Goal: Transaction & Acquisition: Purchase product/service

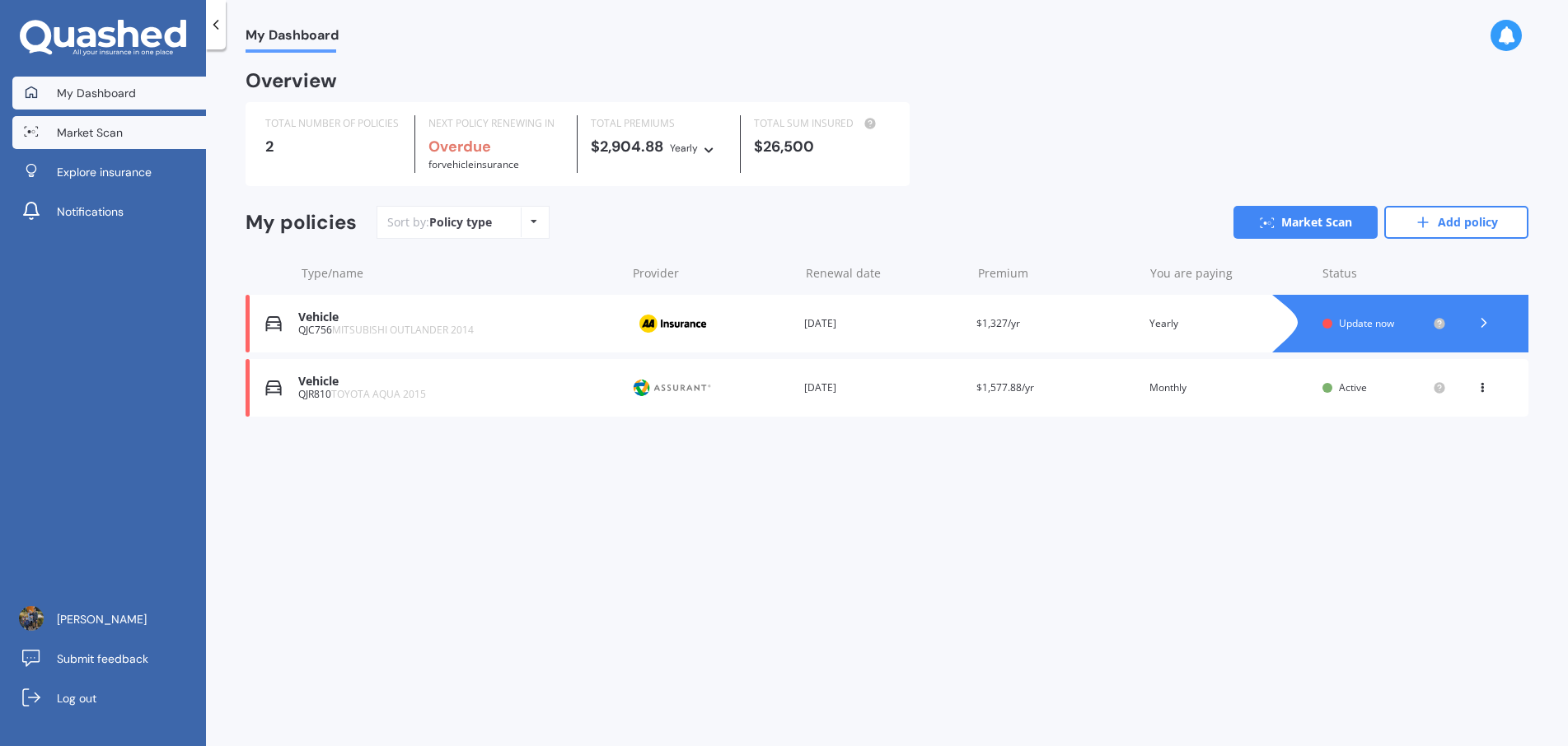
click at [170, 131] on link "Market Scan" at bounding box center [110, 133] width 194 height 33
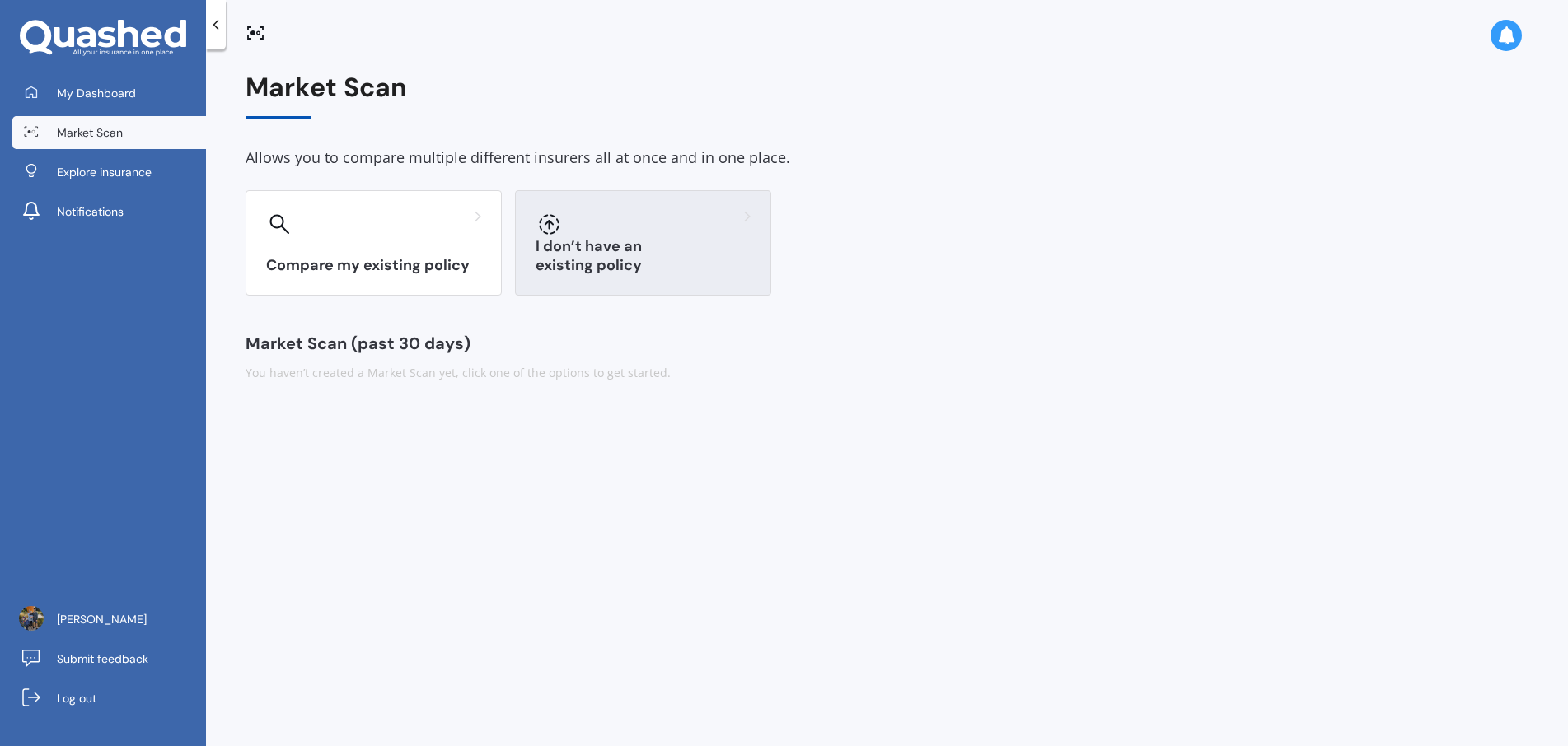
click at [607, 235] on div at bounding box center [643, 223] width 215 height 26
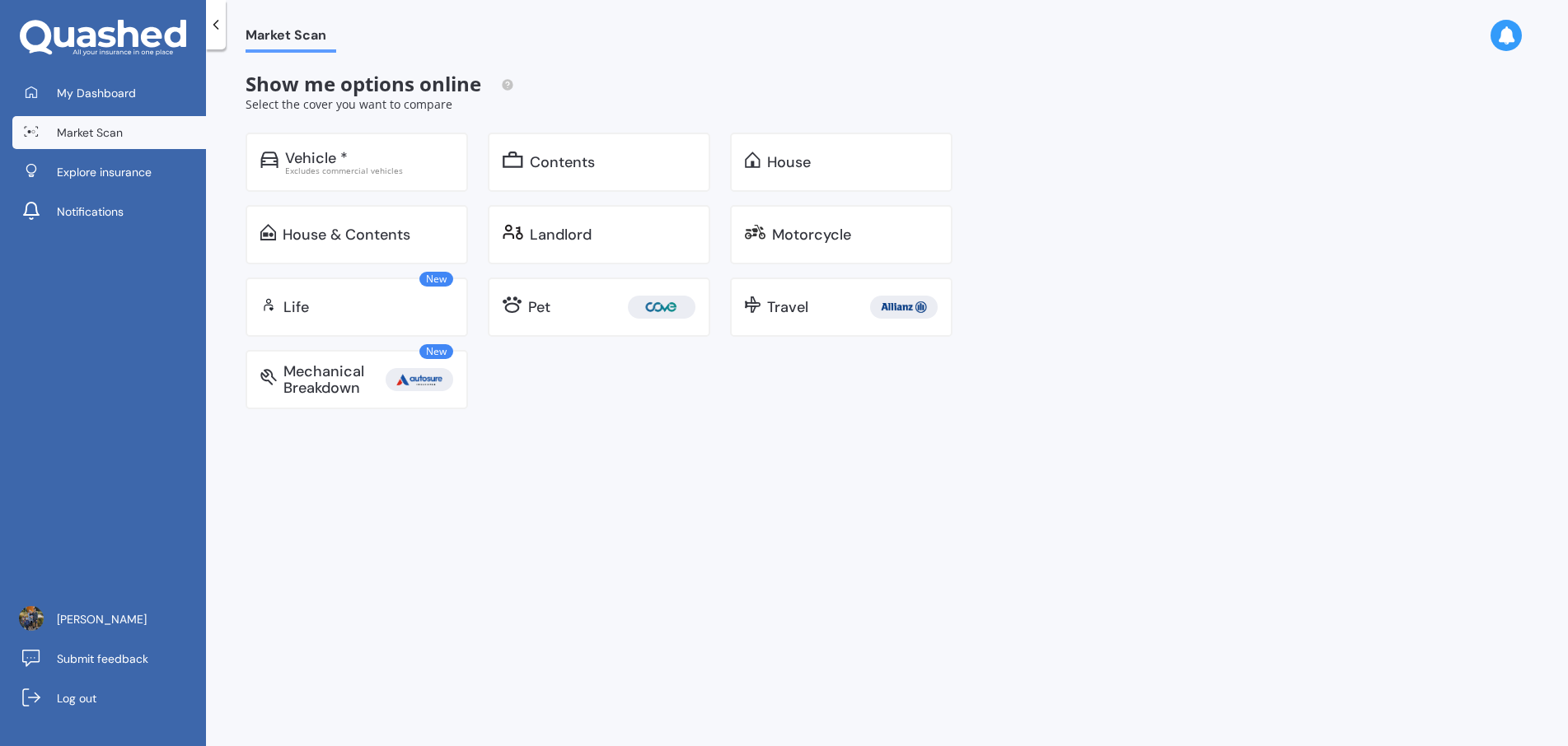
drag, startPoint x: 288, startPoint y: 141, endPoint x: 760, endPoint y: 464, distance: 571.9
click at [288, 141] on div "Vehicle * Excludes commercial vehicles" at bounding box center [356, 162] width 222 height 59
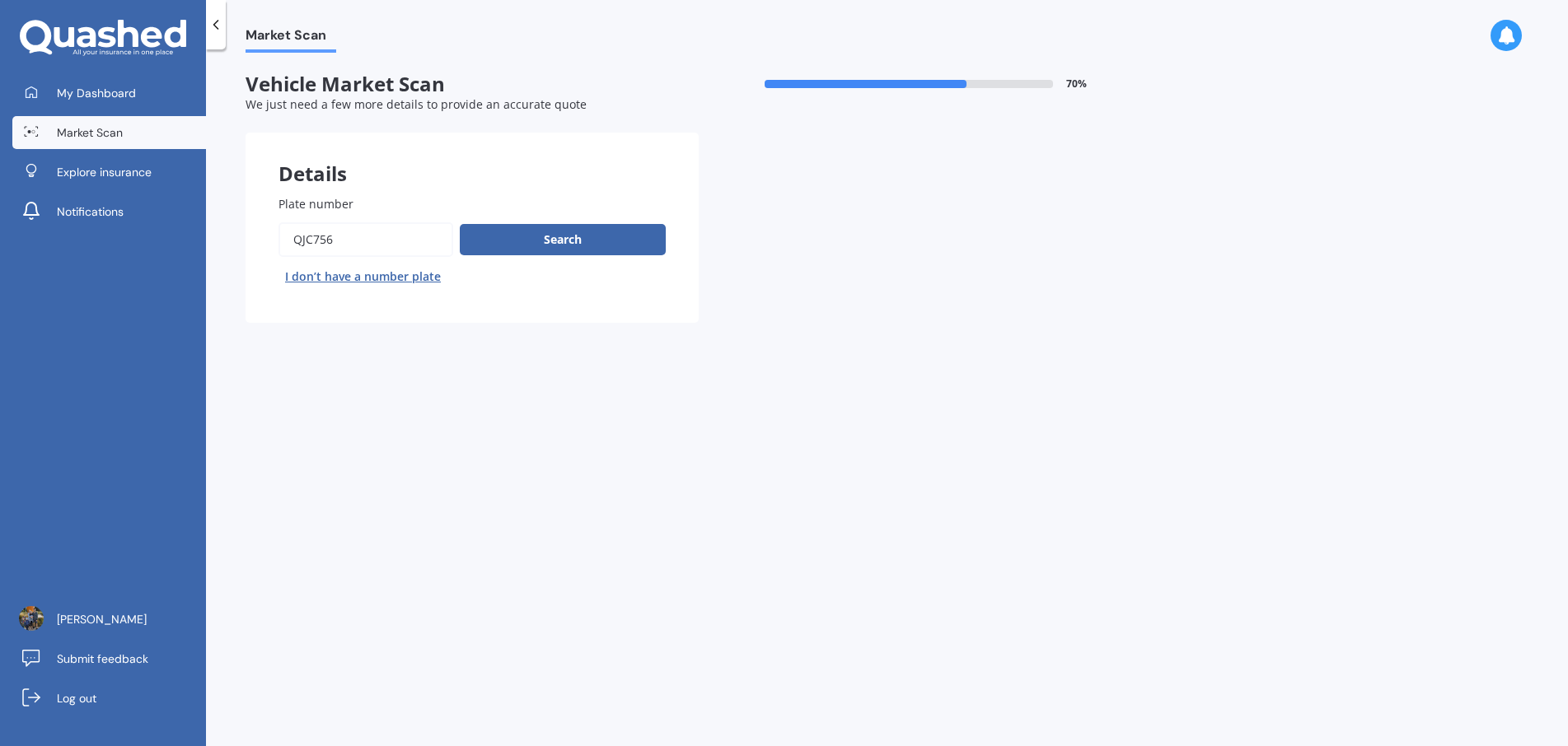
click at [380, 276] on button "I don’t have a number plate" at bounding box center [363, 276] width 169 height 26
select select "12"
select select "08"
select select "1987"
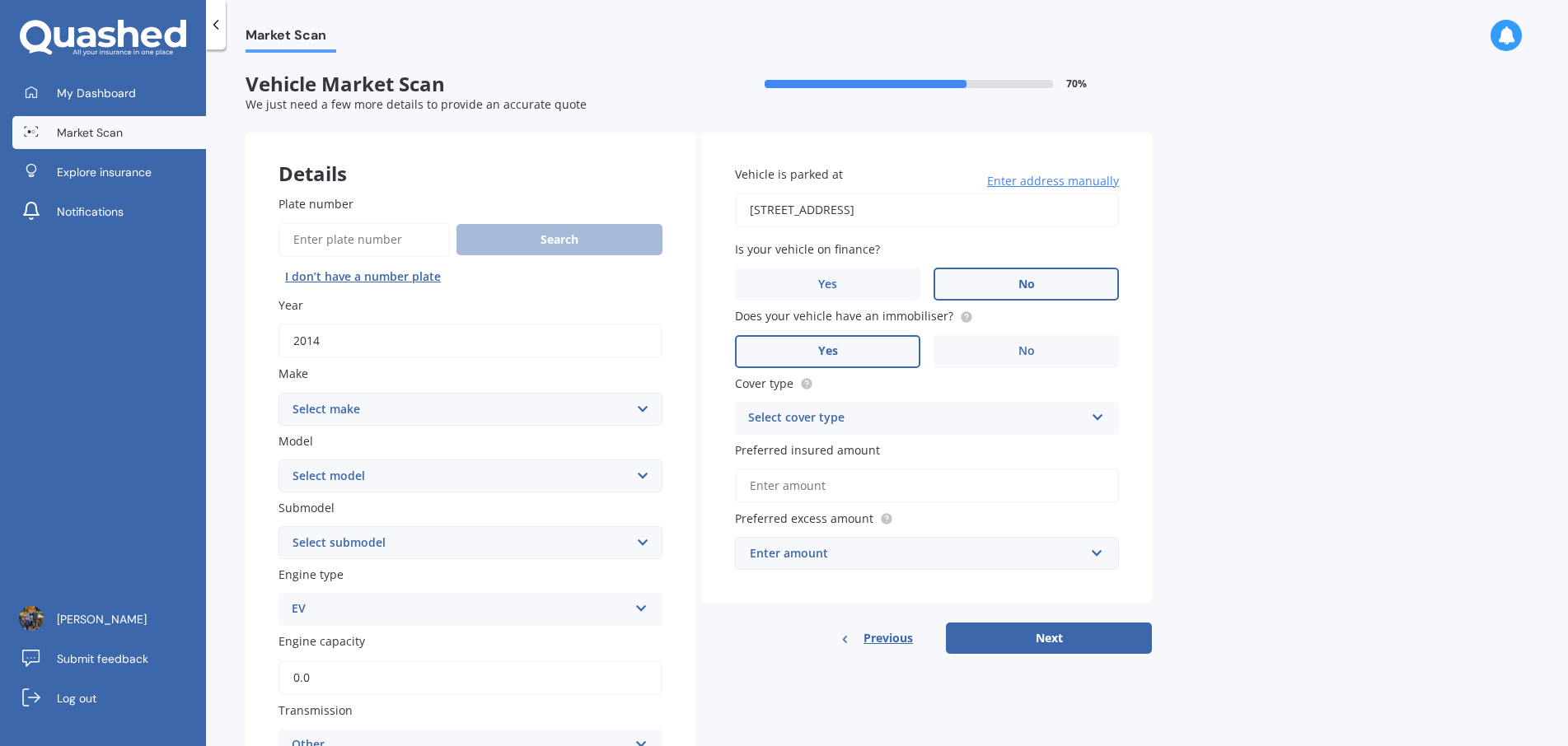
click at [400, 335] on input "2014" at bounding box center [471, 341] width 384 height 35
type input "2018"
click at [546, 405] on select "Select make AC ALFA ROMEO ASTON [PERSON_NAME] AUDI AUSTIN BEDFORD Bentley BMW B…" at bounding box center [471, 409] width 384 height 33
select select "NISSAN"
click at [477, 477] on select "Select model 1200 180SX 200SX 300ZX 350Z 370Z Ad Altima ARIYA Atlas Avenir Basa…" at bounding box center [471, 476] width 384 height 33
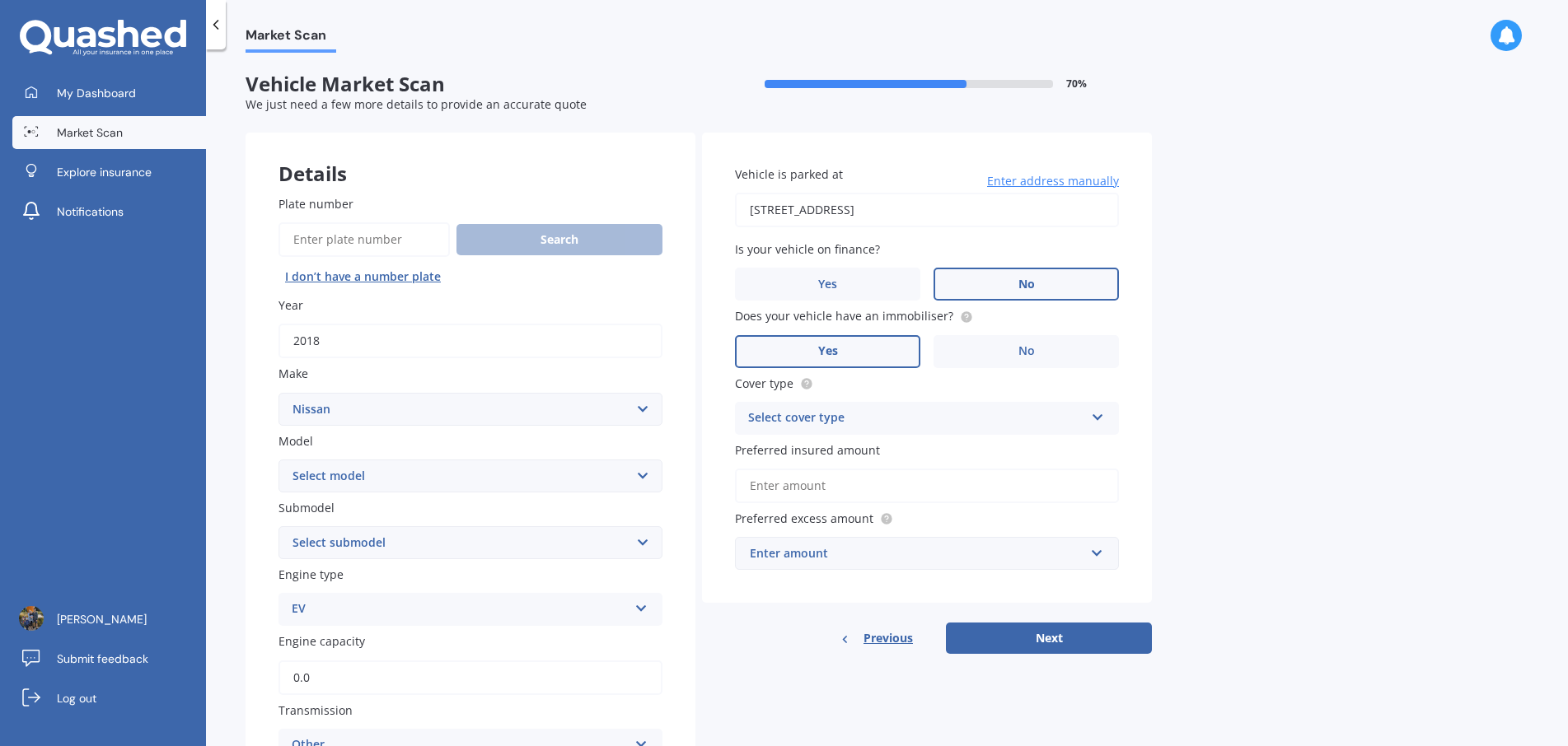
select select "LEAF"
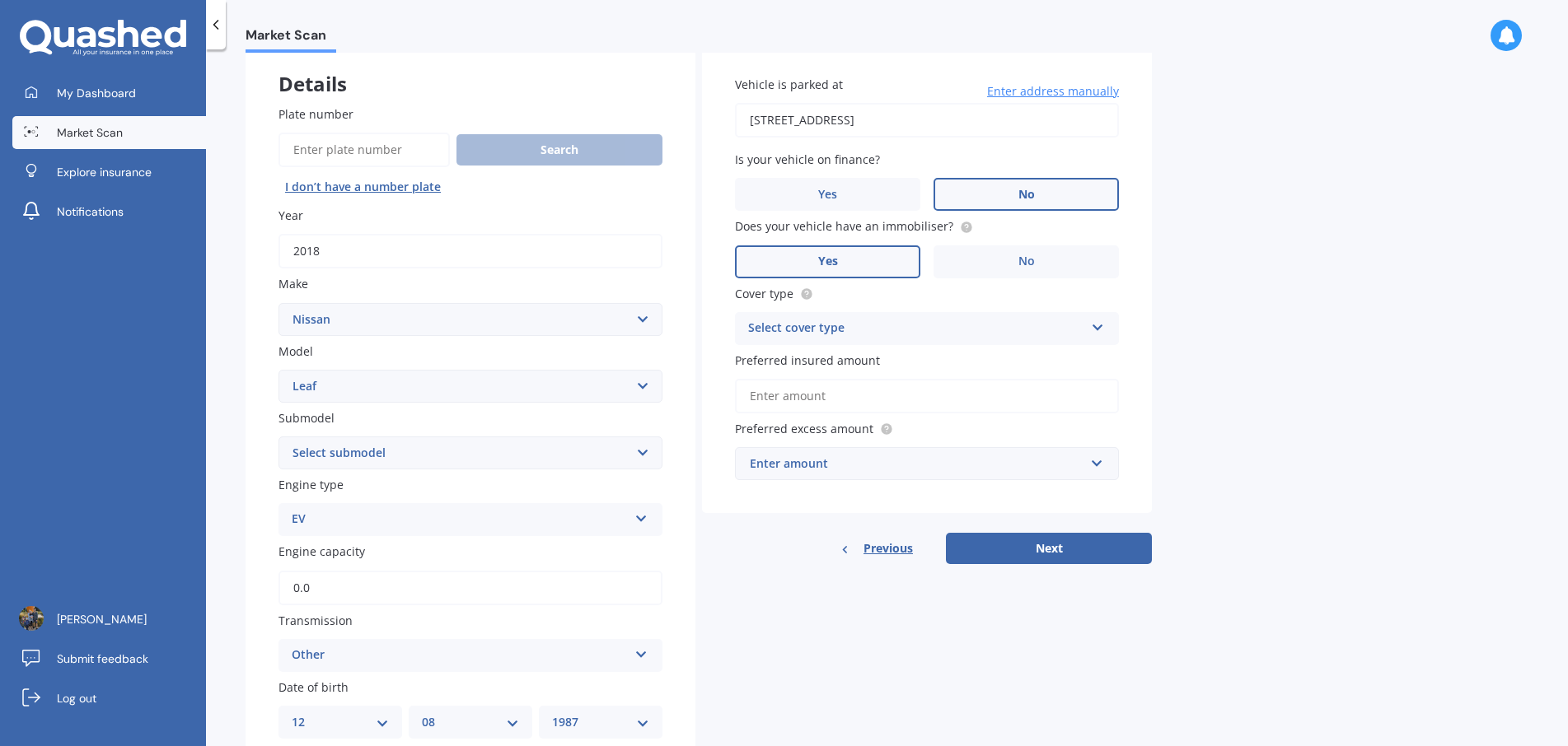
scroll to position [104, 0]
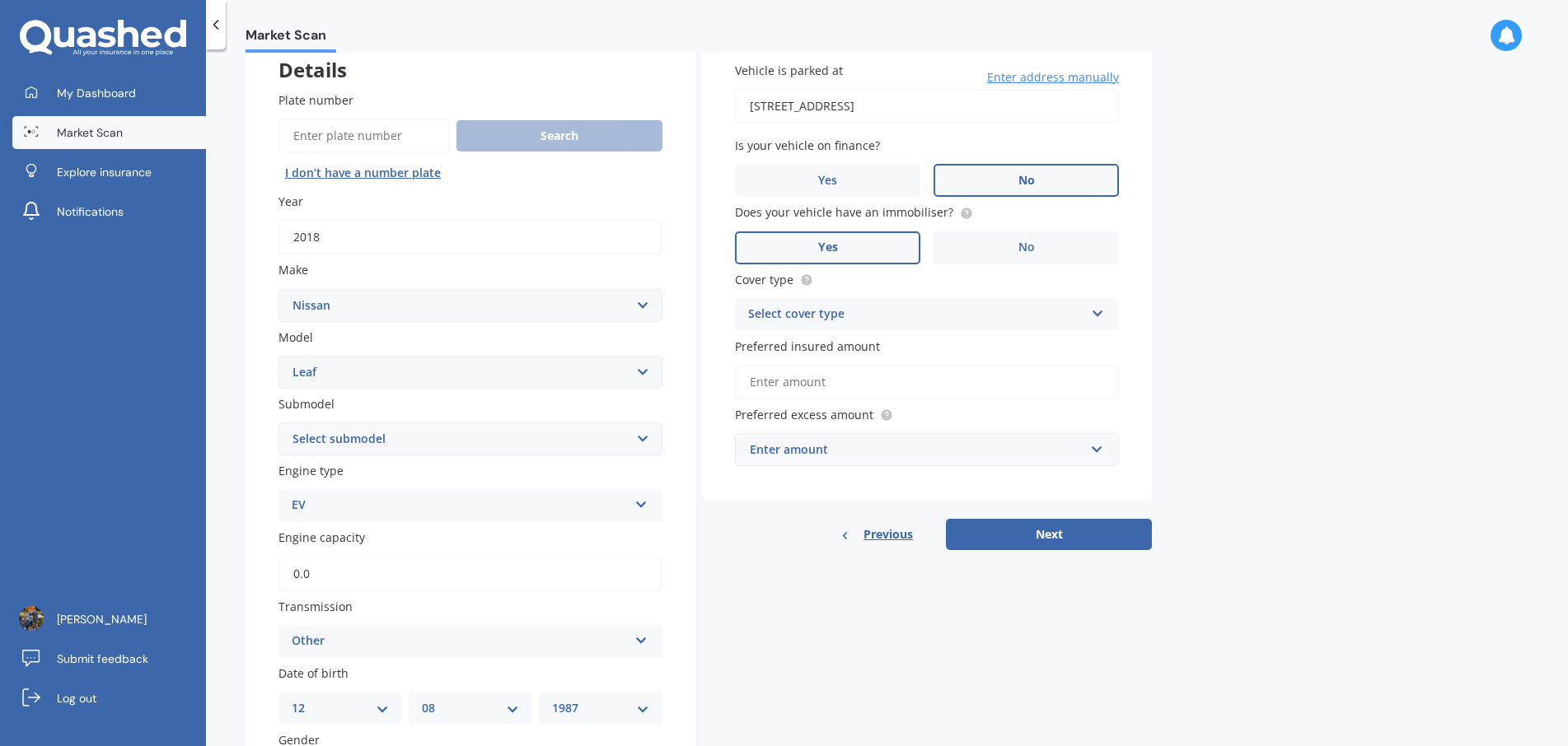
click at [1029, 316] on div "Select cover type" at bounding box center [916, 314] width 336 height 19
click at [841, 340] on div "Comprehensive" at bounding box center [927, 346] width 382 height 30
click at [898, 379] on input "Preferred insured amount" at bounding box center [927, 382] width 384 height 35
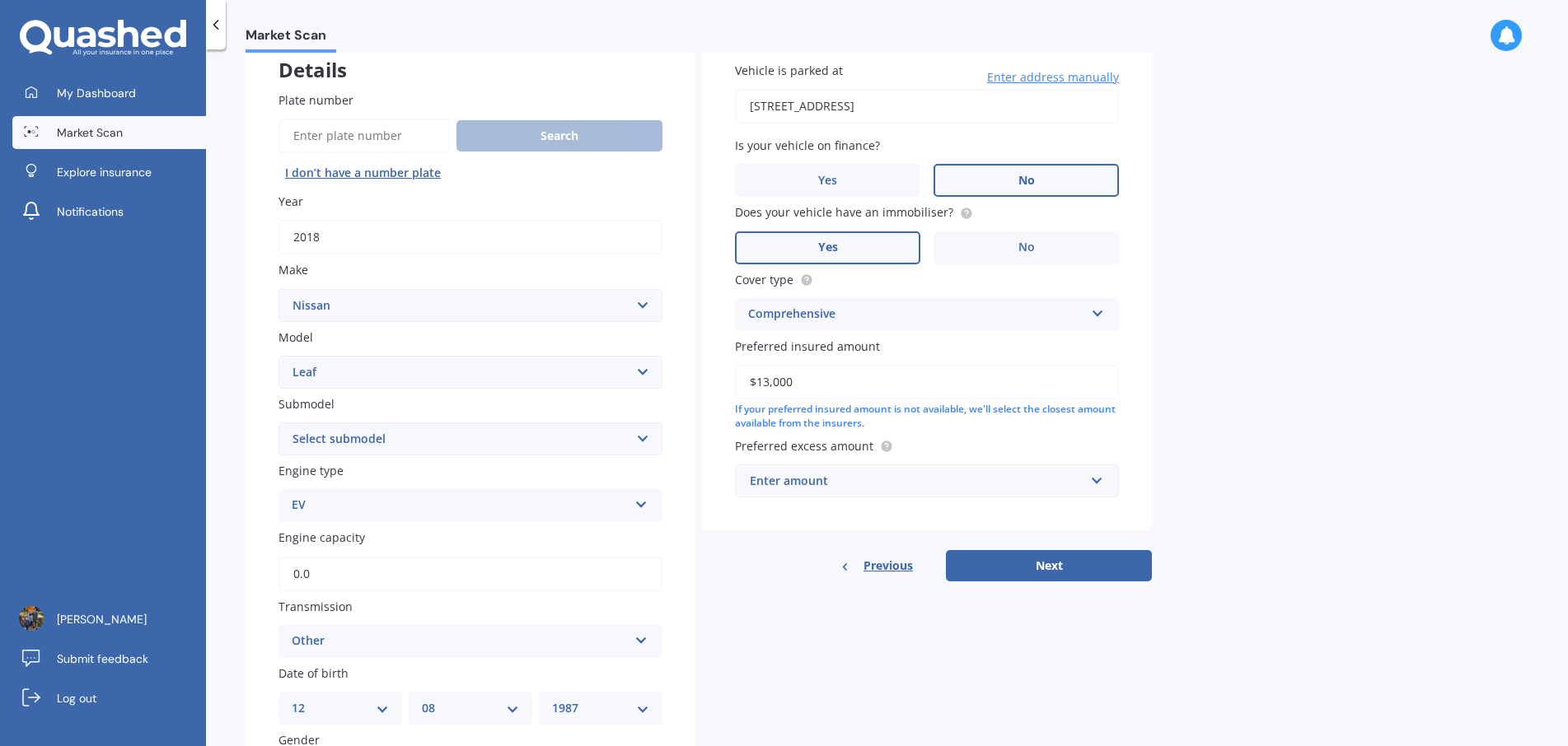
type input "$13,000"
click at [1093, 486] on input "text" at bounding box center [921, 481] width 369 height 31
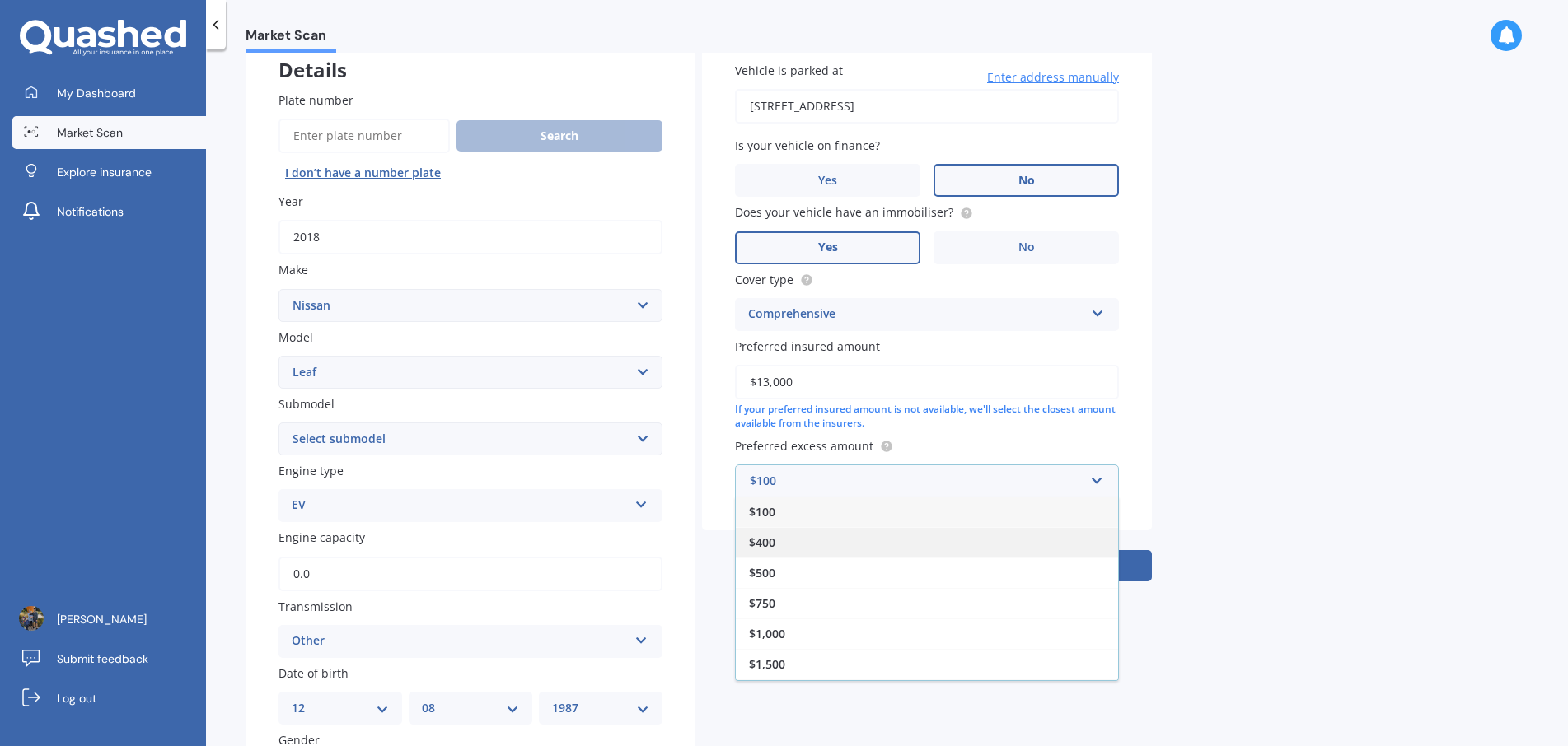
click at [932, 541] on div "$400" at bounding box center [927, 541] width 382 height 30
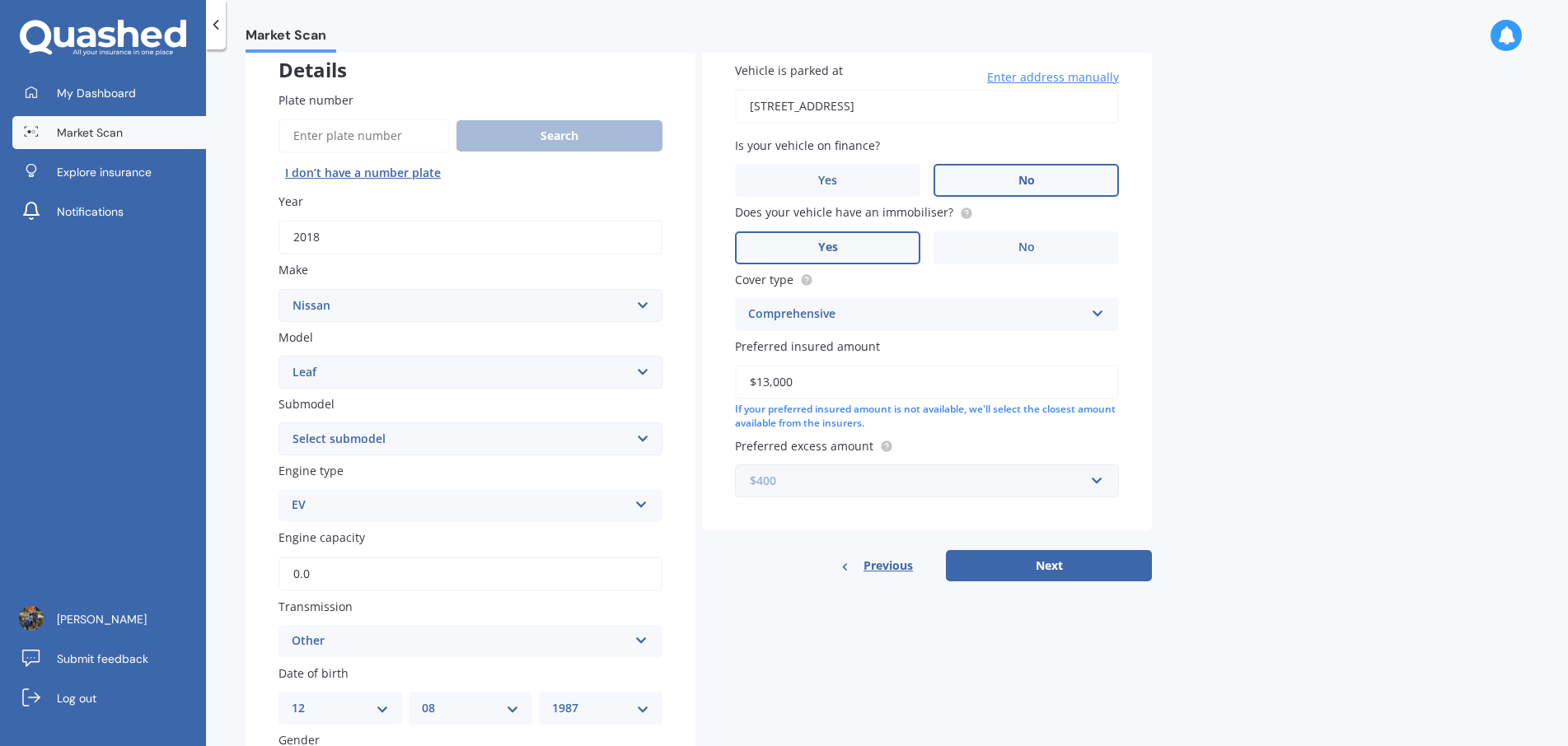
click at [1099, 480] on input "text" at bounding box center [921, 481] width 369 height 31
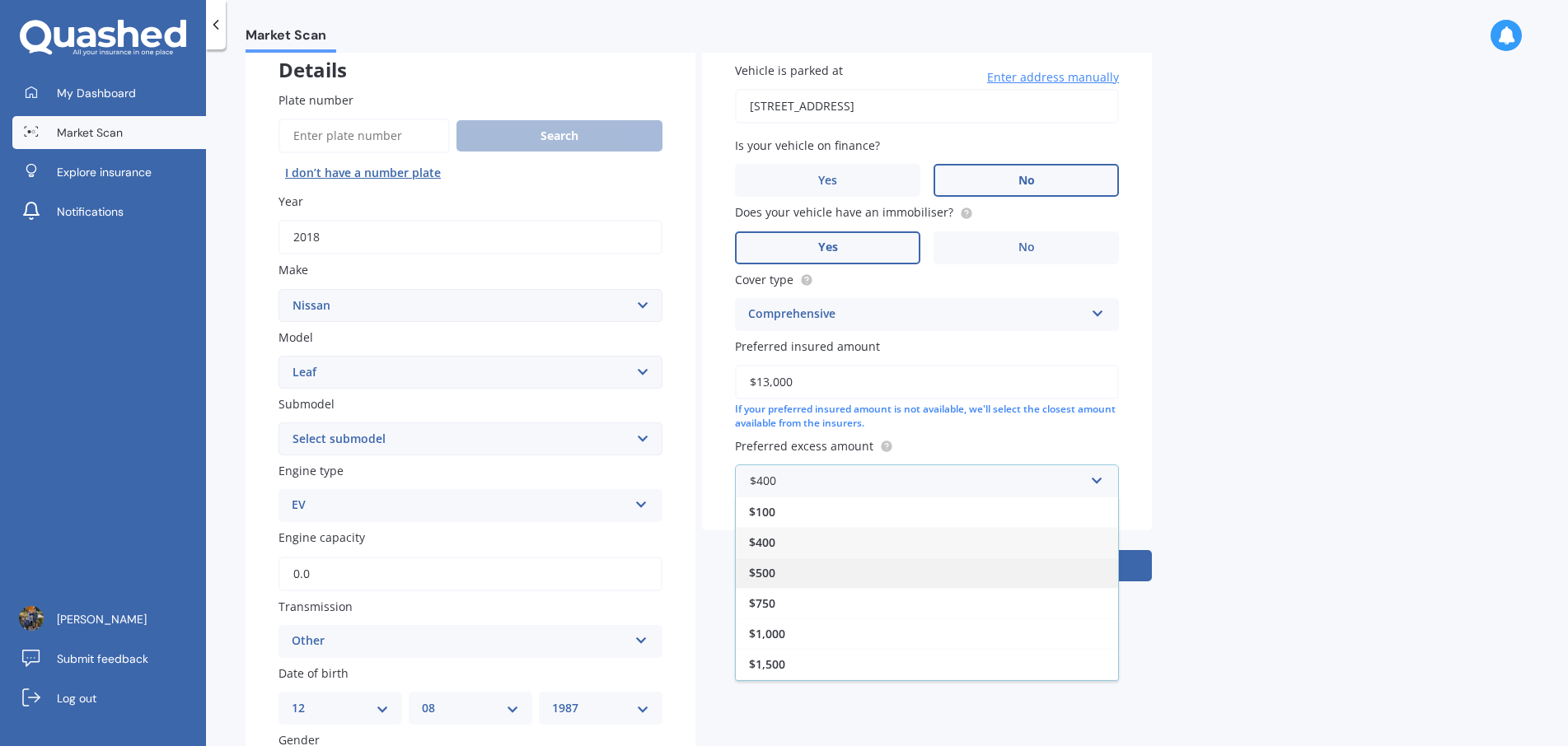
click at [1064, 570] on div "$500" at bounding box center [927, 572] width 382 height 30
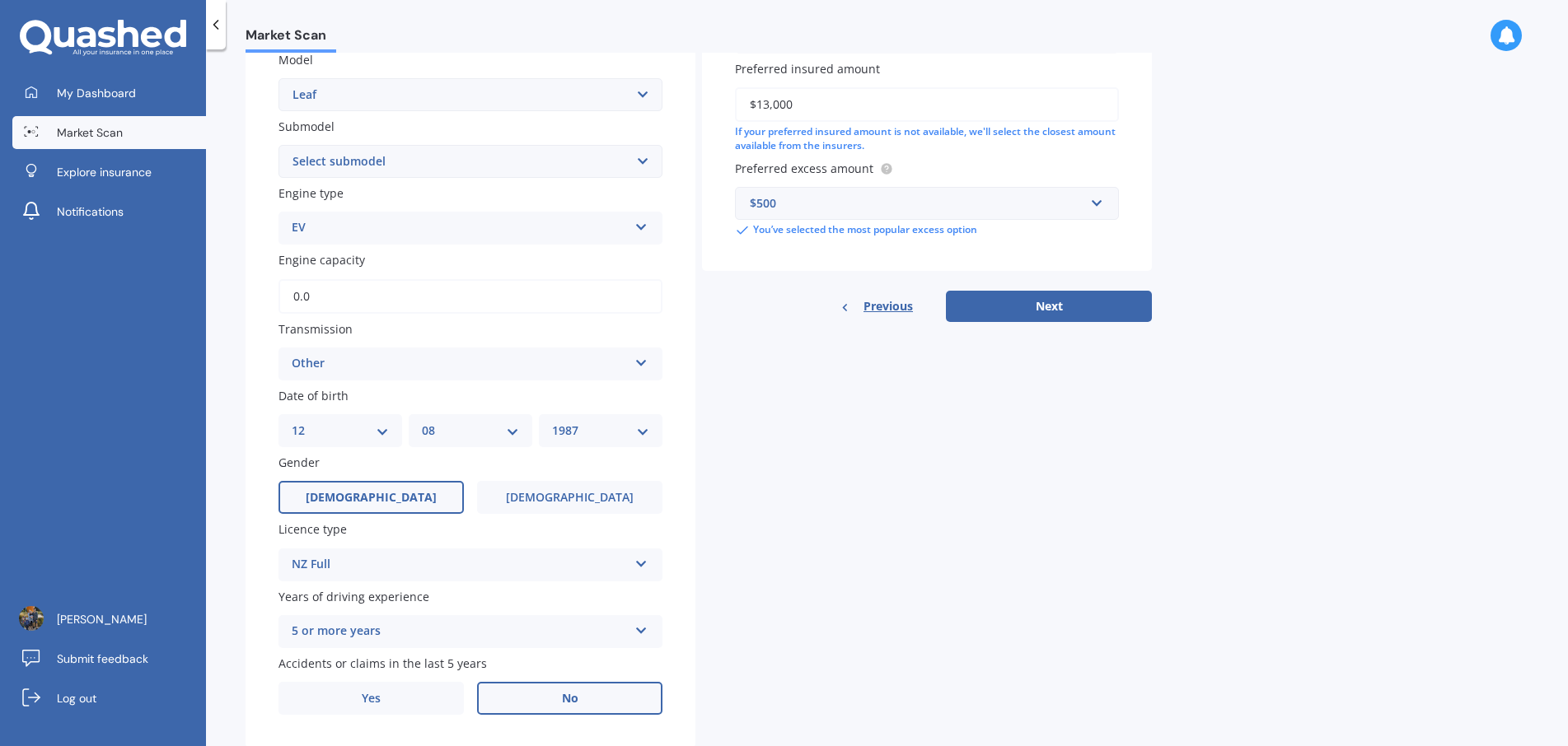
scroll to position [426, 0]
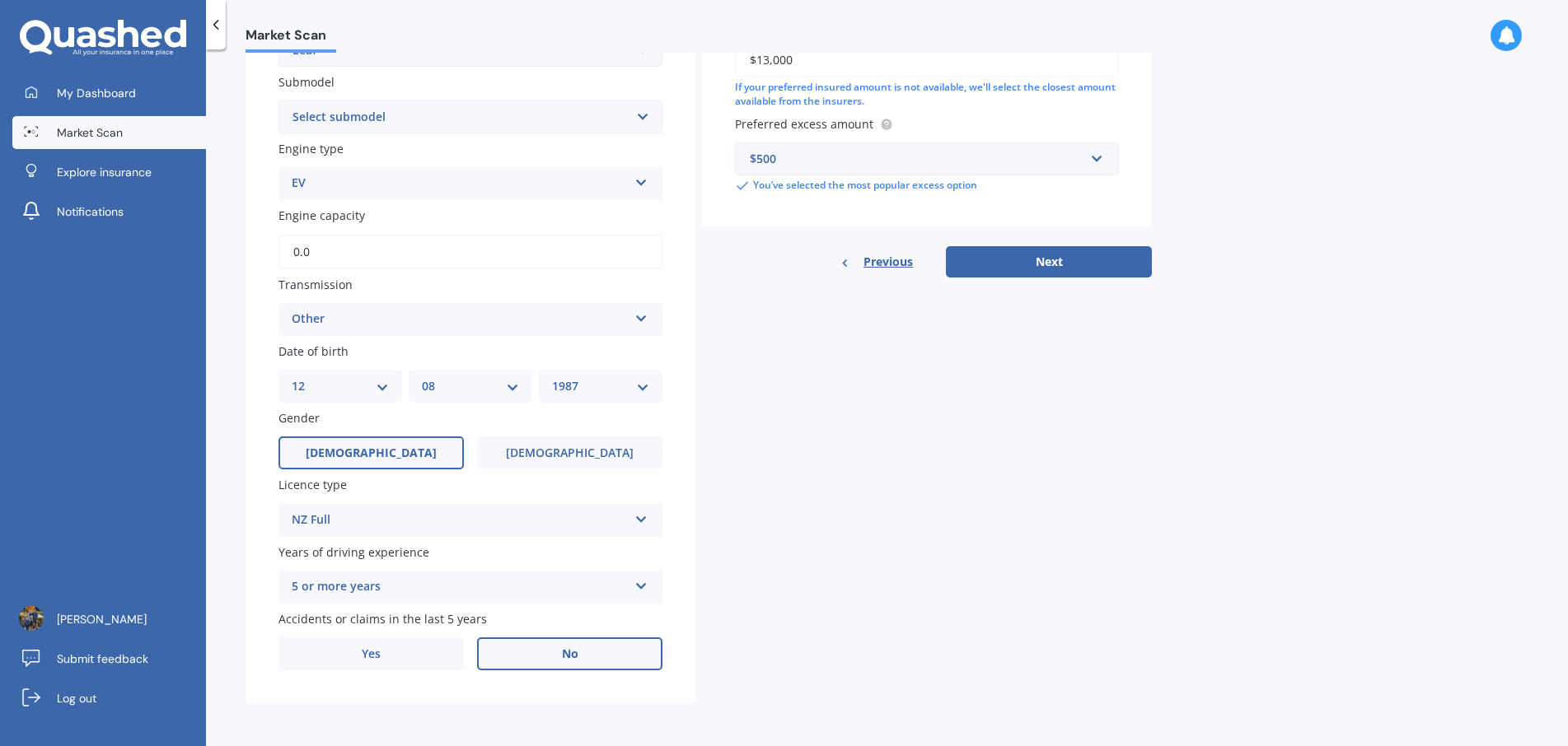
click at [575, 665] on label "No" at bounding box center [570, 654] width 185 height 33
click at [0, 0] on input "No" at bounding box center [0, 0] width 0 height 0
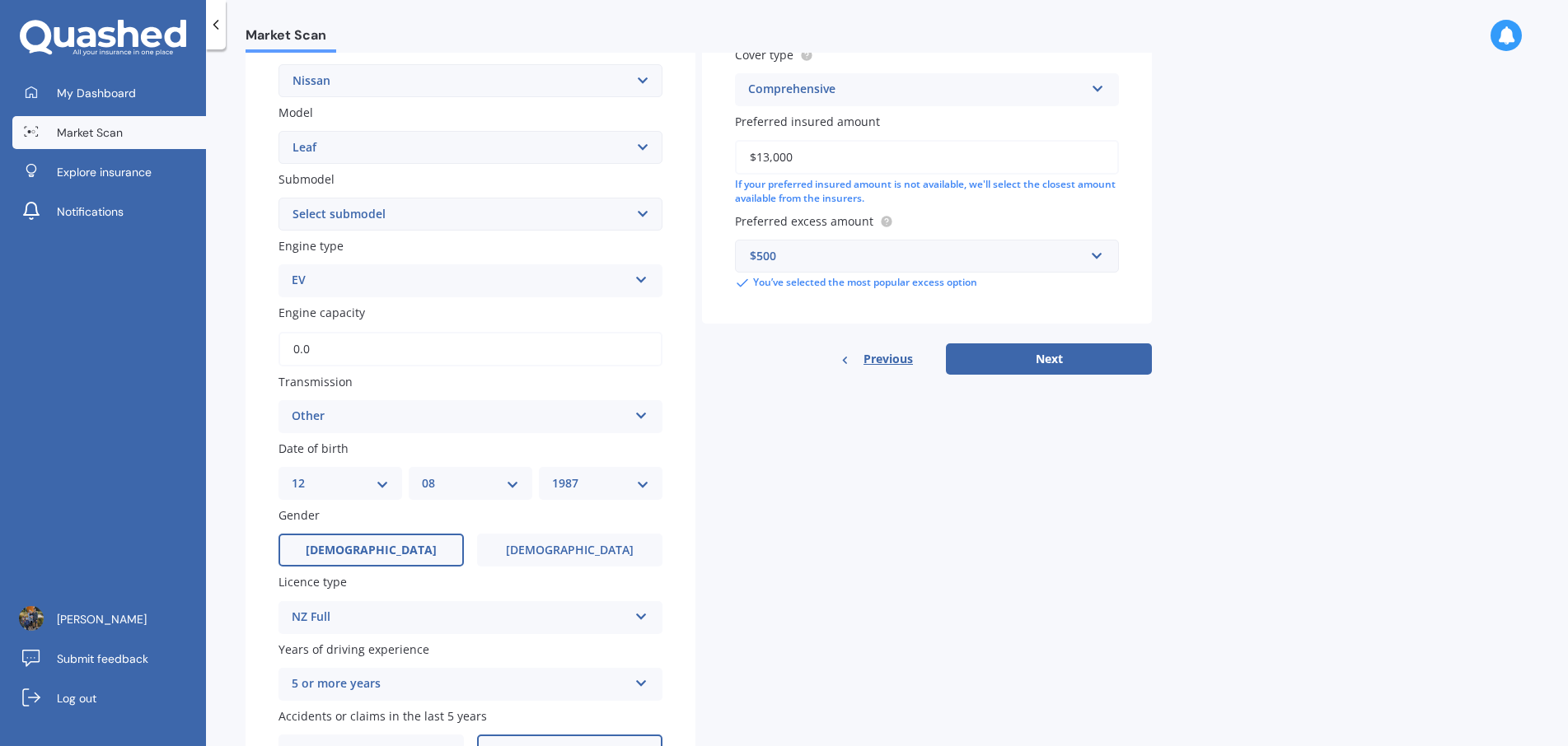
scroll to position [281, 0]
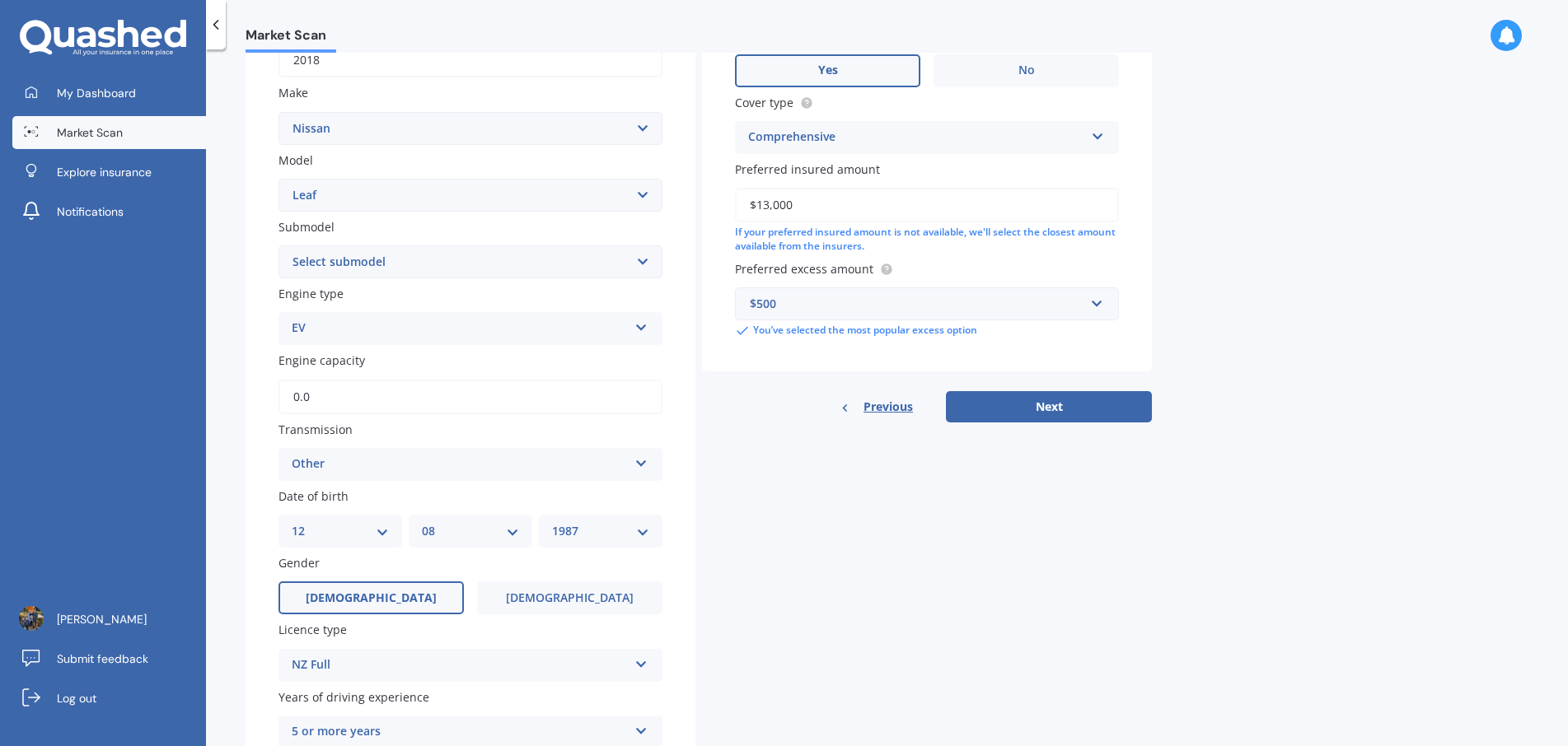
click at [641, 268] on select "Select submodel EV Hybrid" at bounding box center [471, 262] width 384 height 33
select select "EV"
drag, startPoint x: 1061, startPoint y: 409, endPoint x: 979, endPoint y: 525, distance: 142.1
click at [1061, 408] on button "Next" at bounding box center [1049, 406] width 206 height 31
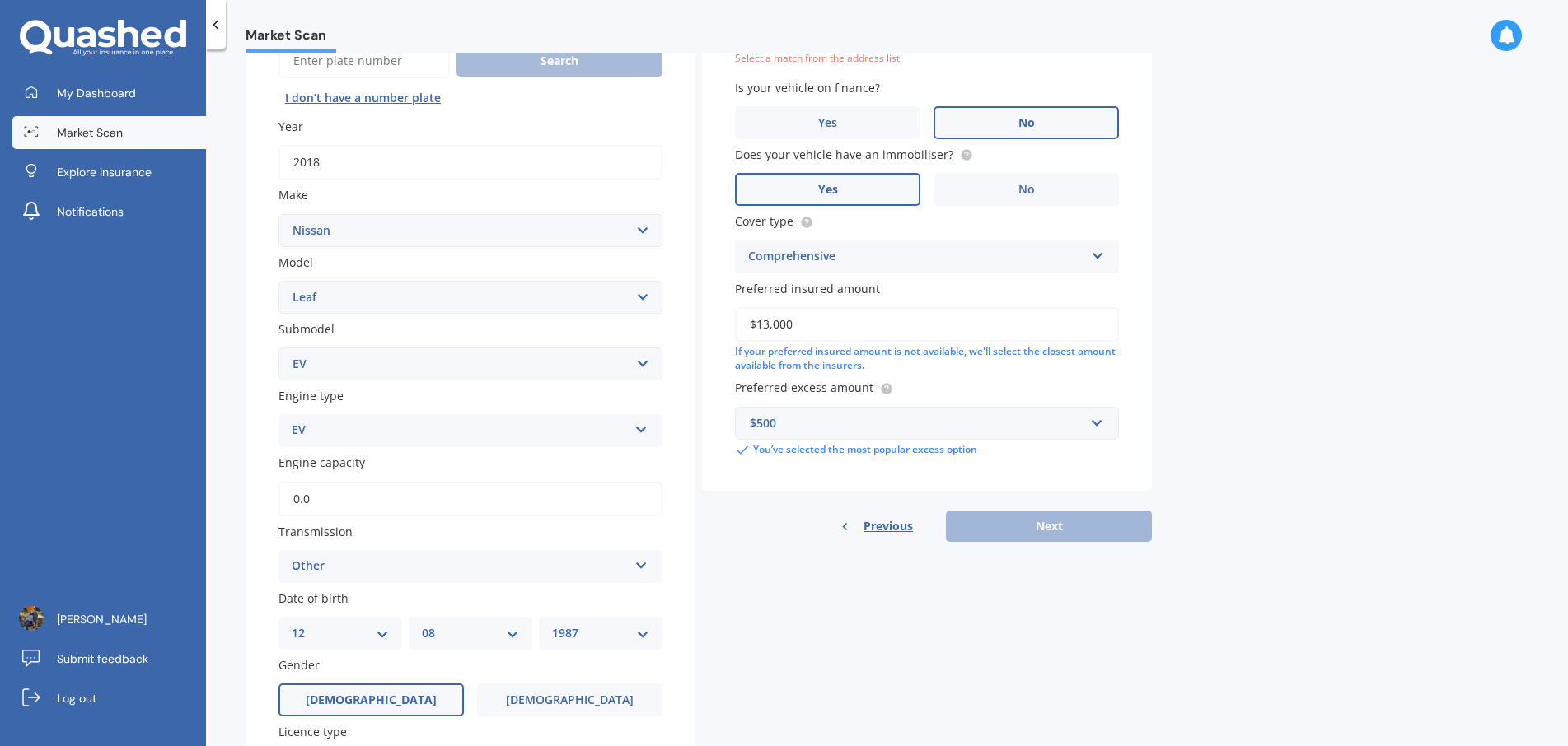
scroll to position [113, 0]
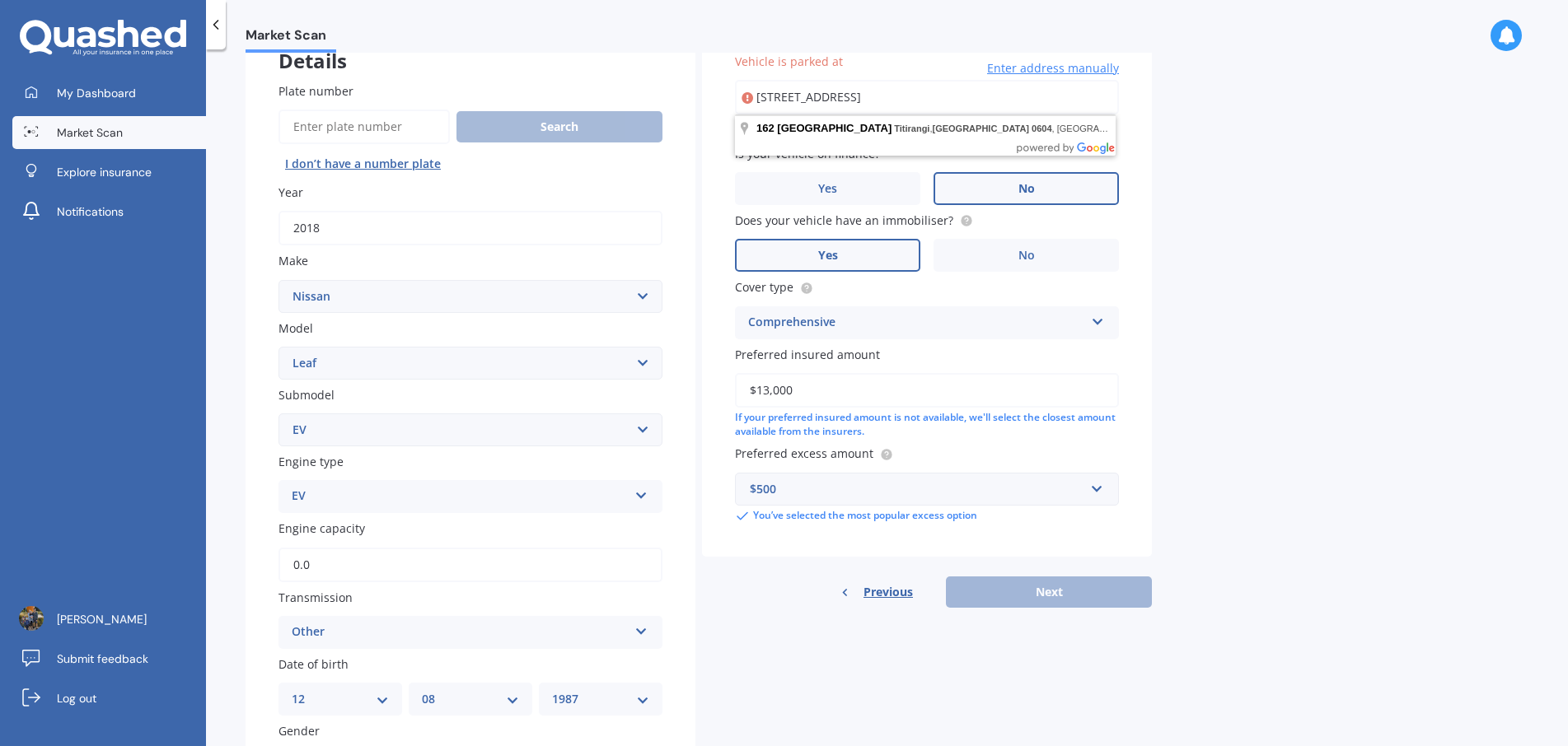
drag, startPoint x: 873, startPoint y: 123, endPoint x: 871, endPoint y: 133, distance: 10.2
type input "[STREET_ADDRESS]"
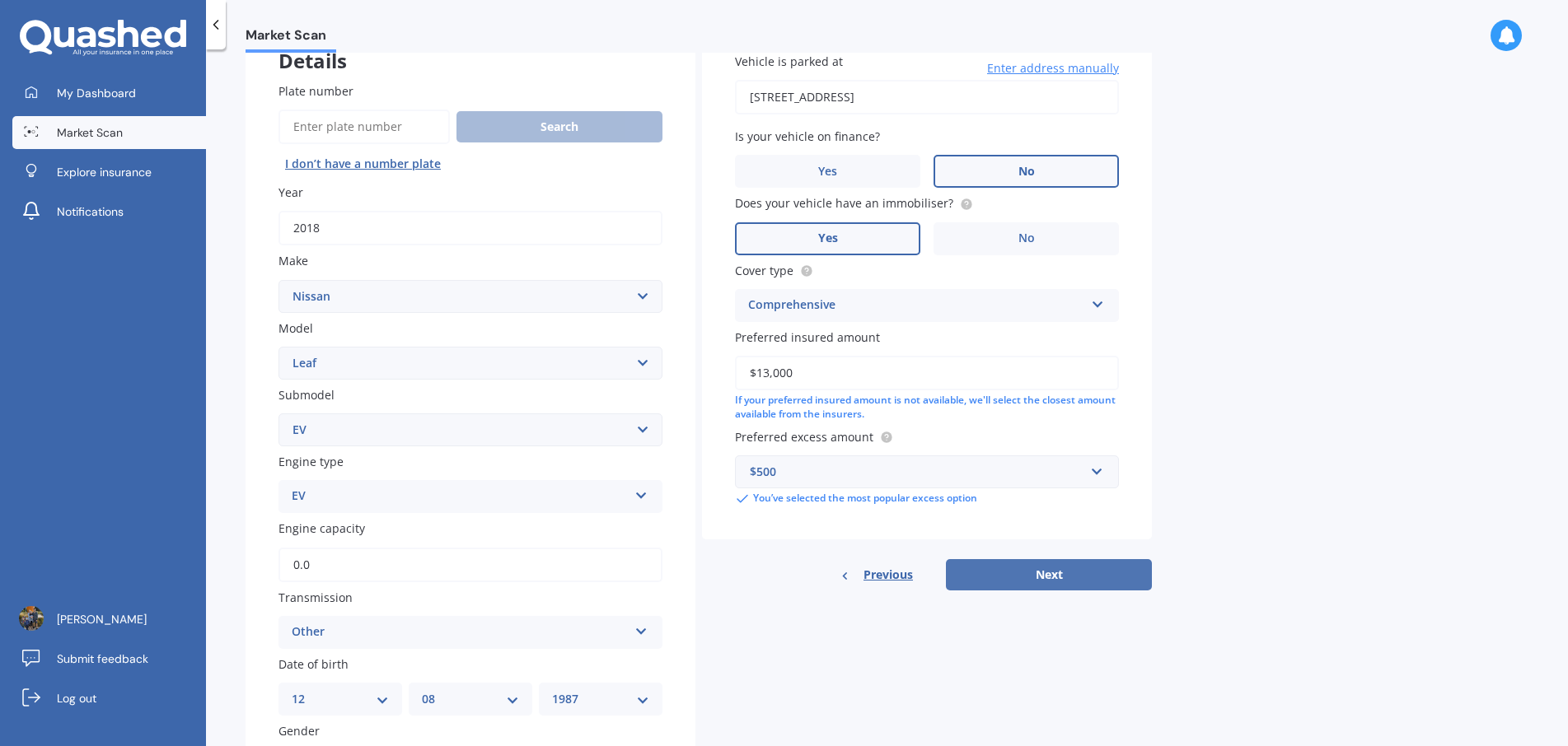
click at [1066, 573] on button "Next" at bounding box center [1049, 574] width 206 height 31
select select "12"
select select "08"
select select "1987"
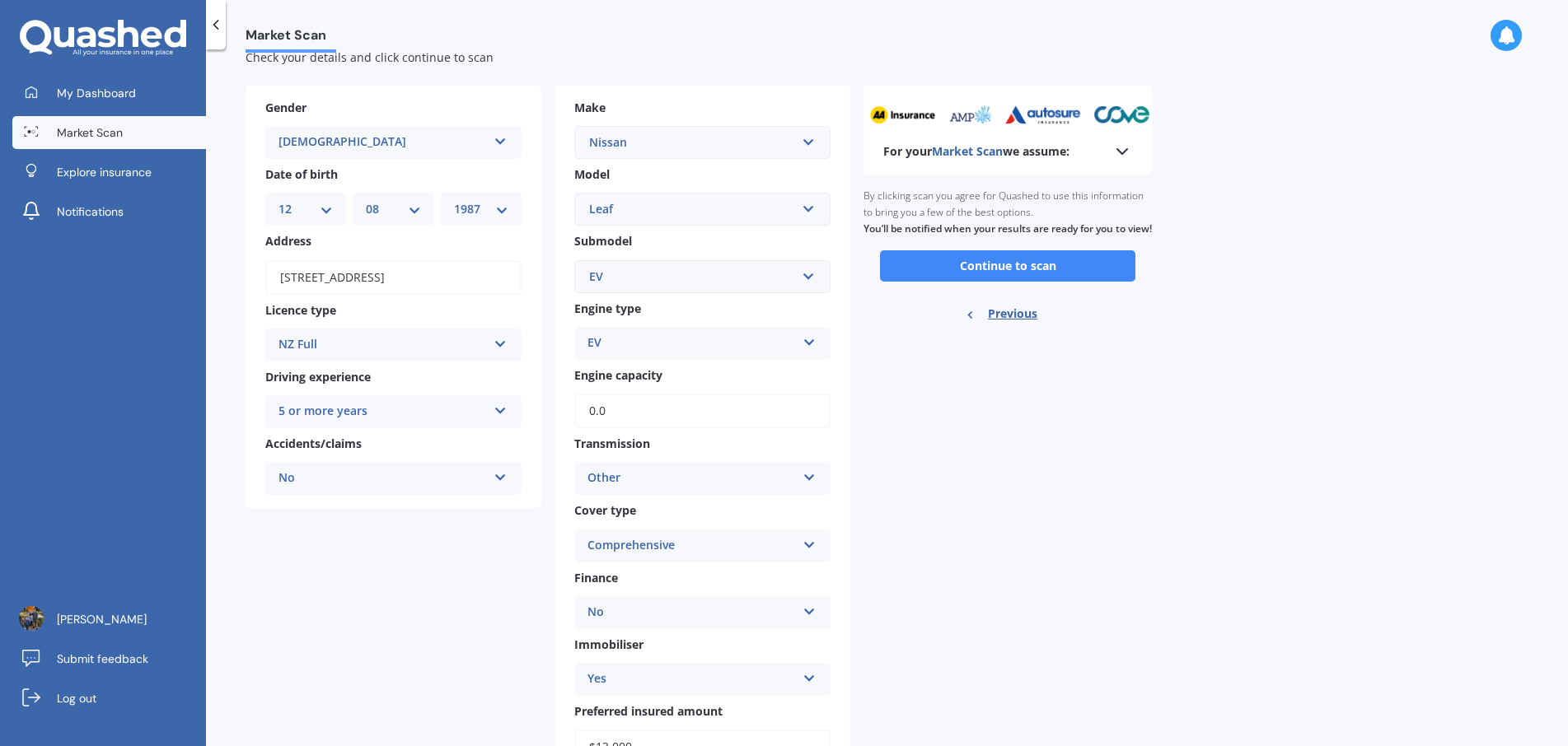
scroll to position [0, 0]
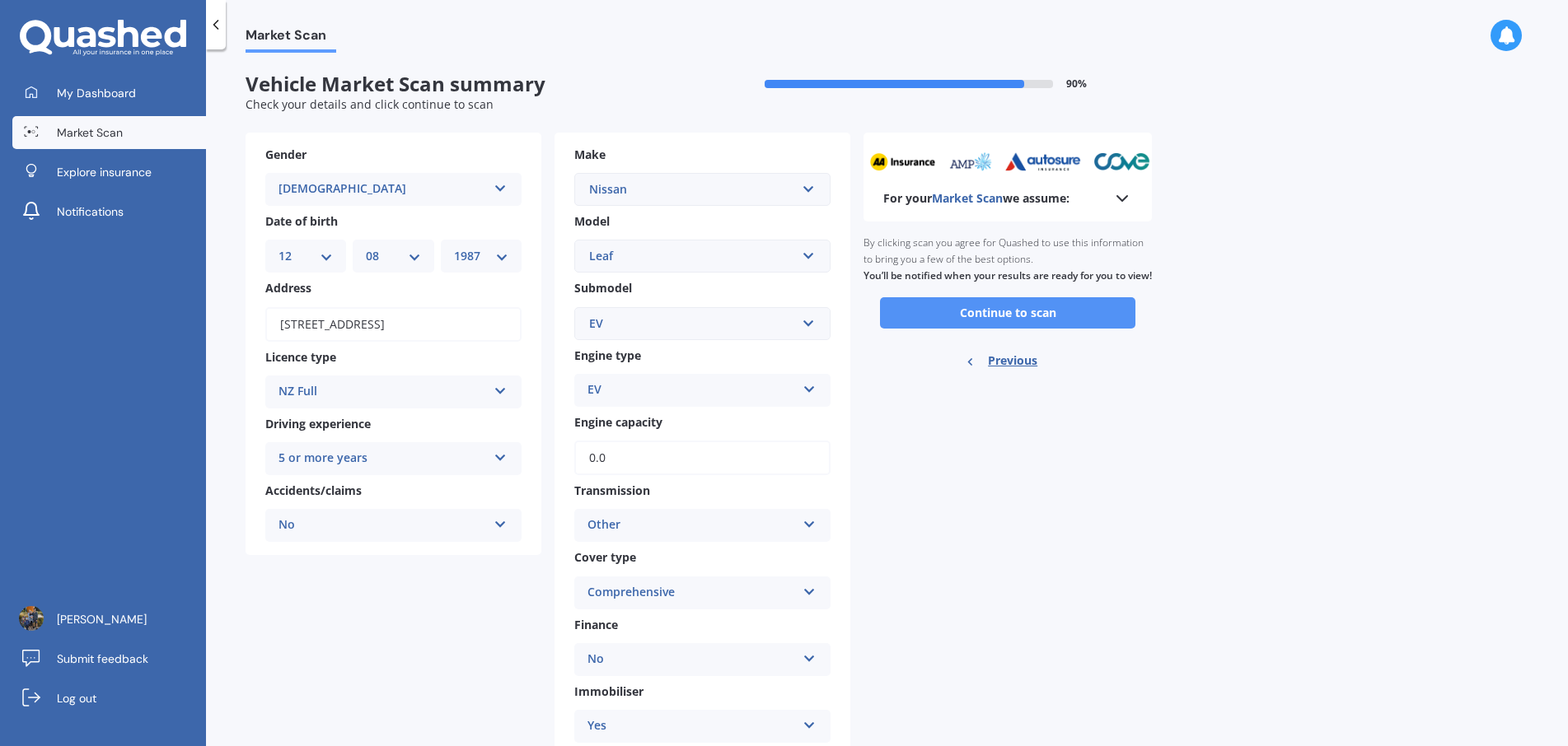
click at [1032, 329] on button "Continue to scan" at bounding box center [1007, 312] width 255 height 31
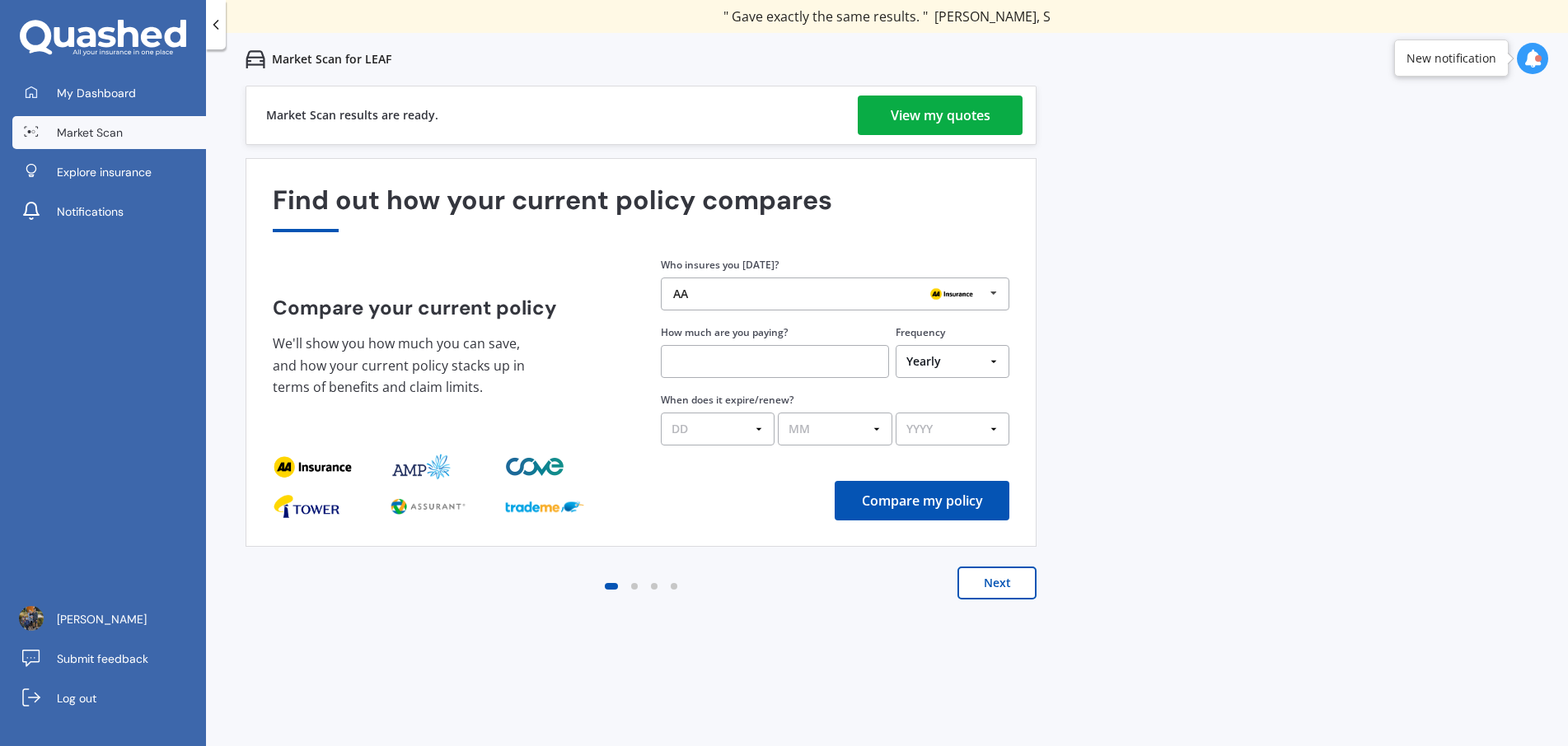
click at [926, 104] on div "View my quotes" at bounding box center [940, 114] width 100 height 40
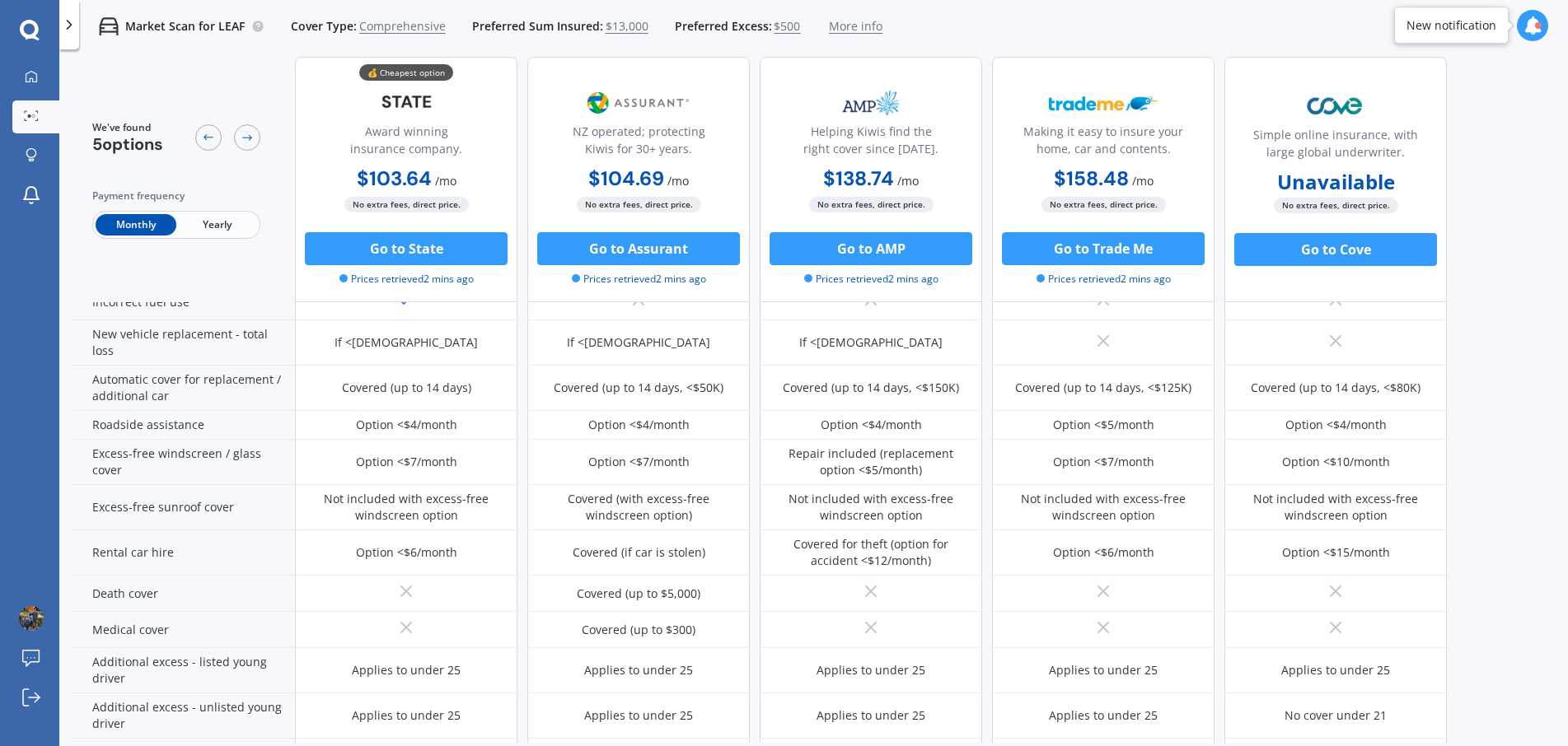
scroll to position [481, 0]
drag, startPoint x: 215, startPoint y: 226, endPoint x: 217, endPoint y: 236, distance: 10.2
click at [215, 225] on span "Yearly" at bounding box center [216, 225] width 81 height 21
click at [122, 225] on span "Monthly" at bounding box center [135, 225] width 81 height 21
click at [30, 77] on icon at bounding box center [31, 77] width 14 height 14
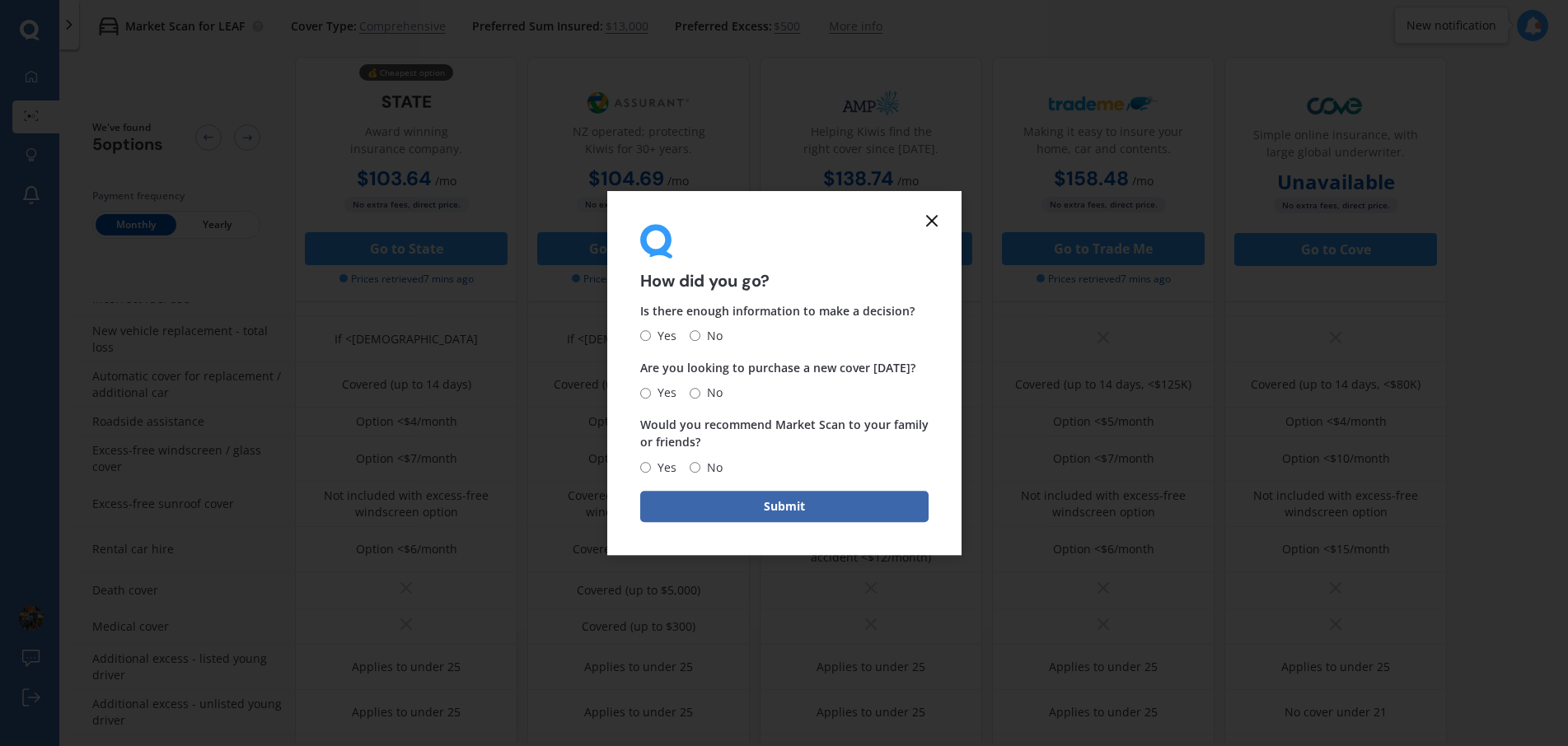
drag, startPoint x: 644, startPoint y: 334, endPoint x: 650, endPoint y: 343, distance: 10.8
click at [643, 334] on input "Yes" at bounding box center [645, 336] width 11 height 11
radio input "true"
click at [694, 395] on input "No" at bounding box center [695, 393] width 11 height 11
radio input "true"
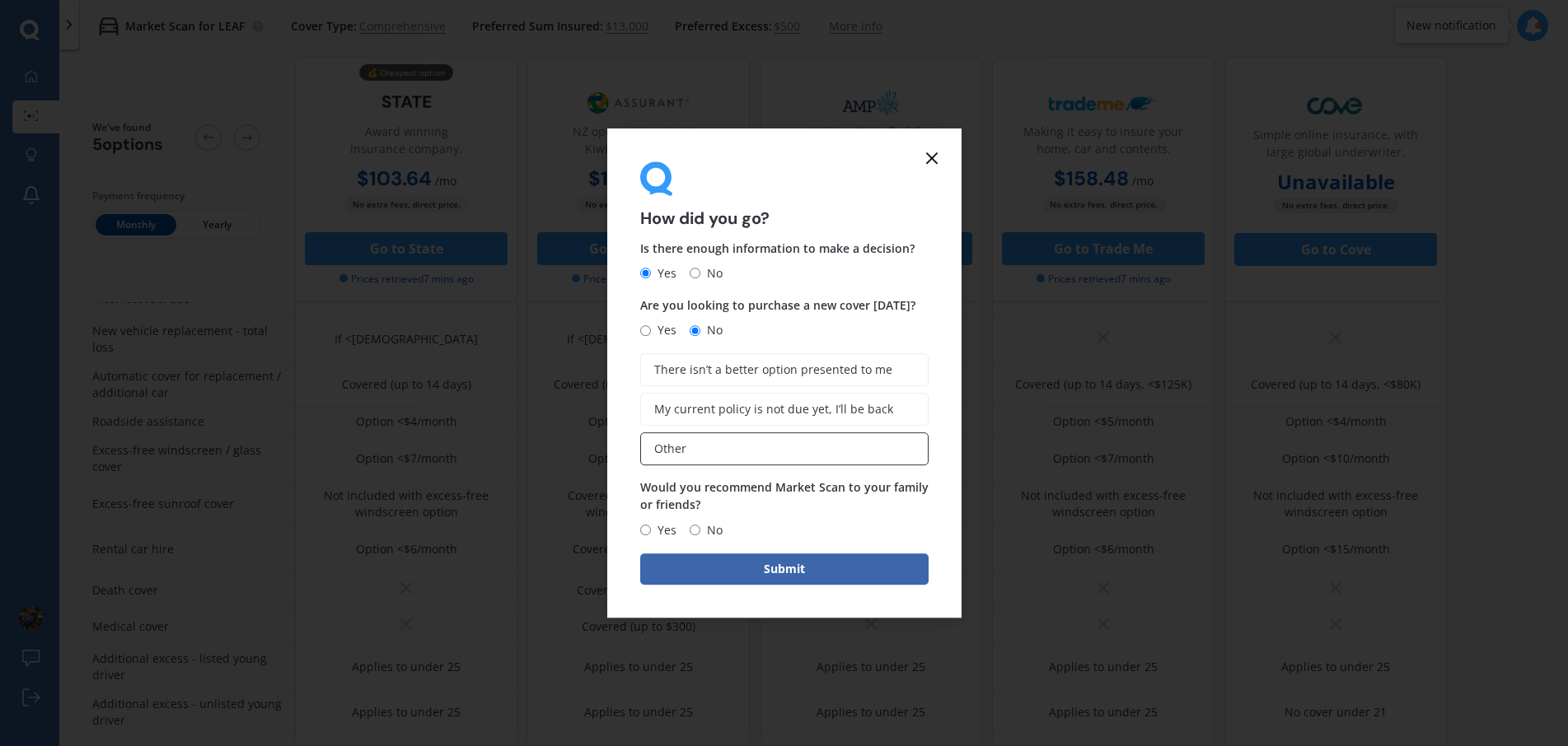
click at [743, 458] on label "Other" at bounding box center [784, 449] width 288 height 33
click at [0, 0] on input "Other" at bounding box center [0, 0] width 0 height 0
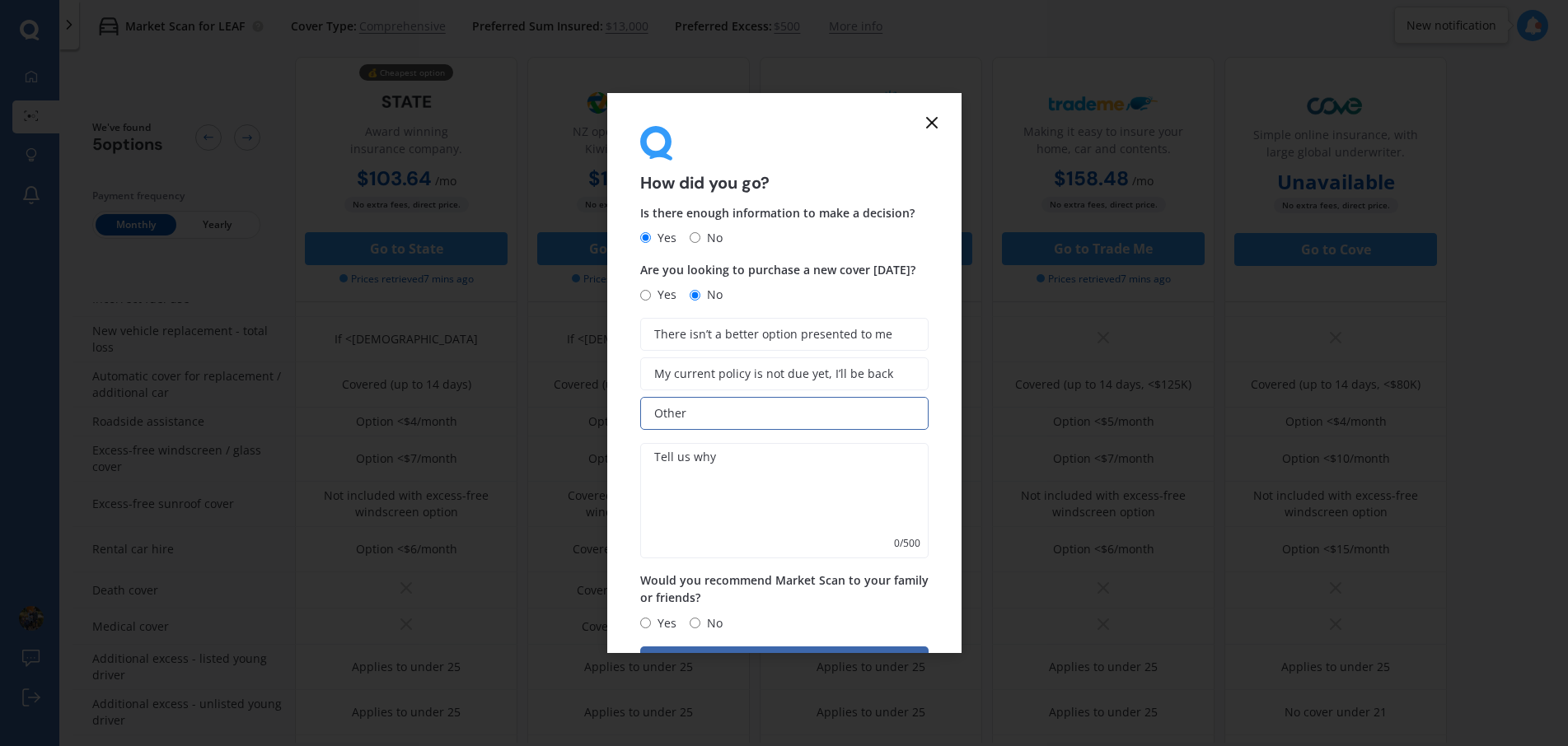
click at [644, 623] on input "Yes" at bounding box center [645, 623] width 11 height 11
radio input "true"
click at [696, 648] on button "Submit" at bounding box center [784, 662] width 288 height 31
type textarea "."
click at [816, 647] on button "Submit" at bounding box center [784, 662] width 288 height 31
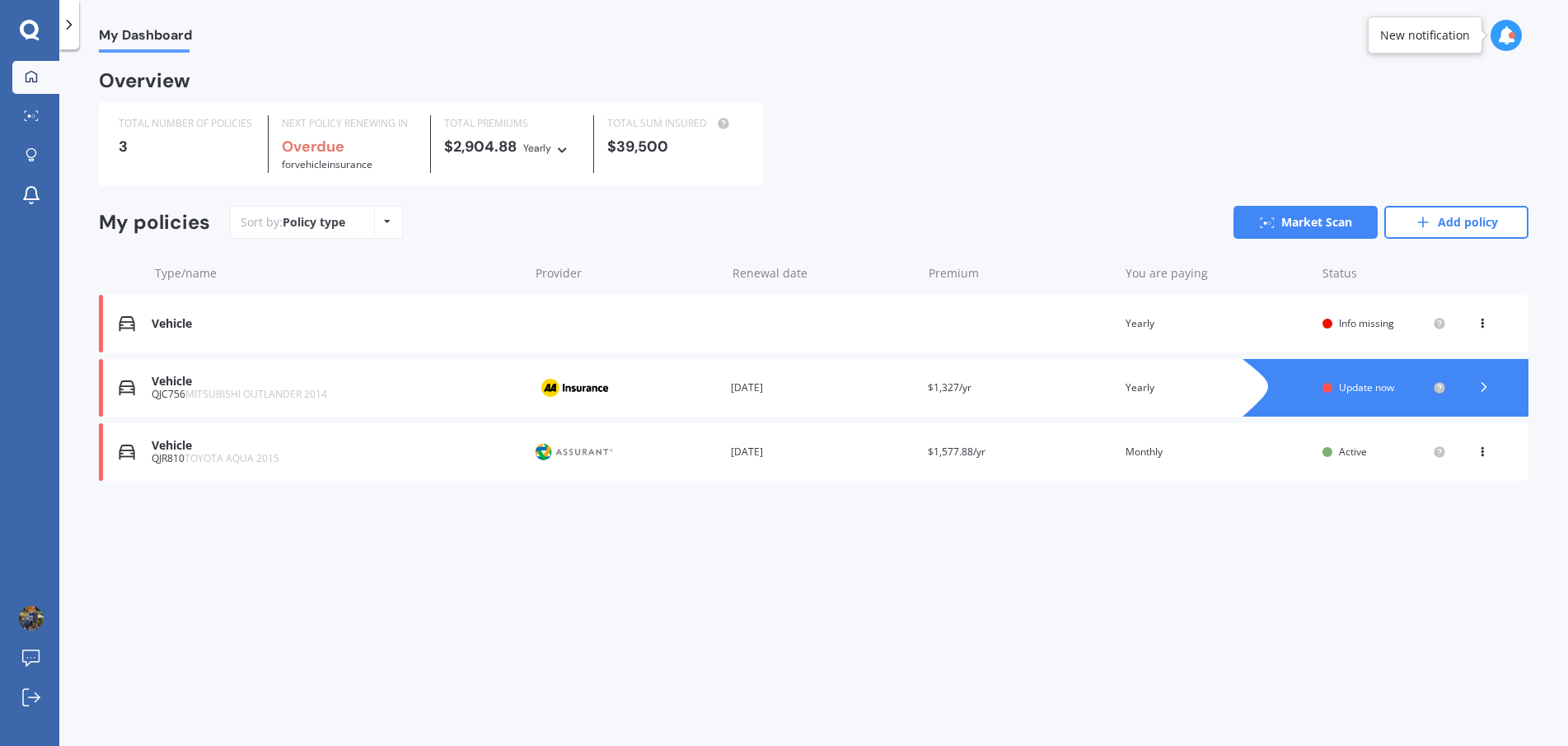
click at [1143, 453] on div "You are paying Monthly" at bounding box center [1218, 452] width 184 height 16
click at [658, 398] on div "Provider" at bounding box center [625, 388] width 184 height 31
click at [1402, 392] on div "Update now" at bounding box center [1383, 388] width 87 height 12
